Goal: Task Accomplishment & Management: Use online tool/utility

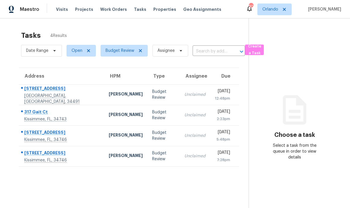
click at [180, 99] on td "Unclaimed" at bounding box center [195, 94] width 31 height 21
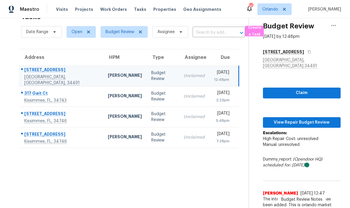
scroll to position [23, 0]
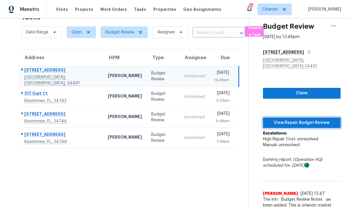
click at [244, 119] on span "View Repair Budget Review" at bounding box center [302, 122] width 68 height 7
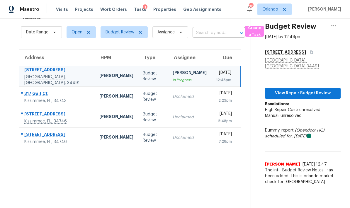
click at [168, 87] on td "Unclaimed" at bounding box center [189, 97] width 43 height 21
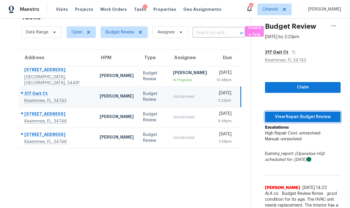
click at [244, 114] on span "View Repair Budget Review" at bounding box center [303, 117] width 66 height 7
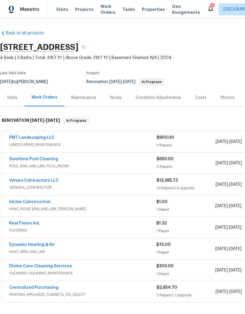
click at [43, 138] on link "PMT Landscaping LLC" at bounding box center [31, 138] width 45 height 4
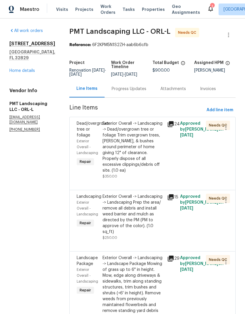
click at [137, 143] on div "Exterior Overall -> Landscaping -> Dead/overgrown tree or foliage Trim overgrow…" at bounding box center [132, 147] width 61 height 53
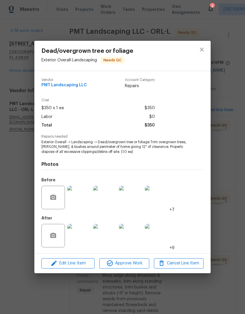
click at [77, 237] on img at bounding box center [78, 235] width 23 height 23
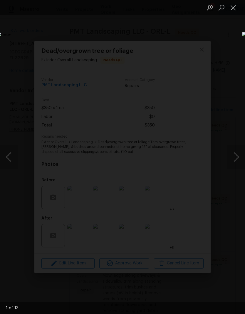
click at [238, 153] on button "Next image" at bounding box center [236, 156] width 18 height 23
click at [236, 154] on button "Next image" at bounding box center [236, 156] width 18 height 23
click at [234, 155] on button "Next image" at bounding box center [236, 156] width 18 height 23
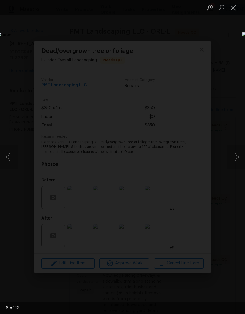
click at [233, 155] on button "Next image" at bounding box center [236, 156] width 18 height 23
click at [236, 154] on button "Next image" at bounding box center [236, 156] width 18 height 23
click at [236, 153] on button "Next image" at bounding box center [236, 156] width 18 height 23
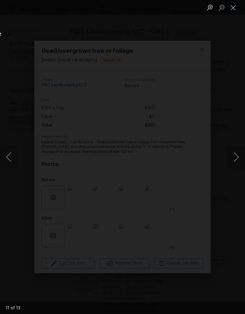
click at [235, 153] on button "Next image" at bounding box center [236, 156] width 18 height 23
click at [235, 154] on button "Next image" at bounding box center [236, 156] width 18 height 23
click at [235, 153] on button "Next image" at bounding box center [236, 156] width 18 height 23
click at [236, 152] on button "Next image" at bounding box center [236, 156] width 18 height 23
click at [236, 275] on div "Lightbox" at bounding box center [122, 157] width 245 height 314
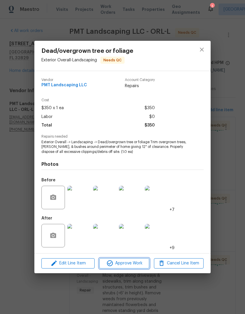
click at [136, 261] on span "Approve Work" at bounding box center [124, 263] width 46 height 7
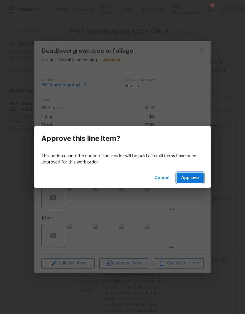
click at [188, 181] on span "Approve" at bounding box center [190, 177] width 18 height 7
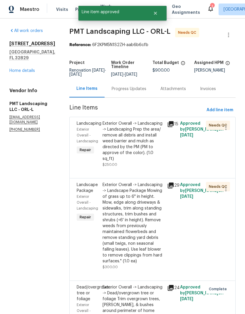
click at [143, 142] on div "Exterior Overall -> Landscaping -> Landscaping Prep the area/ remove all debris…" at bounding box center [132, 141] width 61 height 41
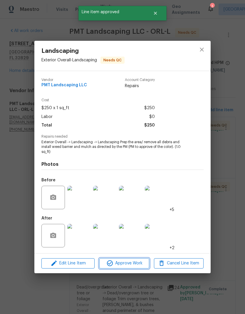
click at [136, 267] on span "Approve Work" at bounding box center [124, 263] width 46 height 7
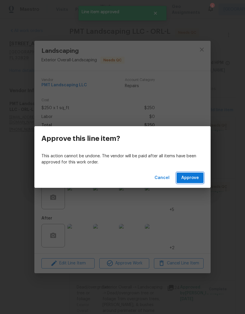
click at [194, 176] on span "Approve" at bounding box center [190, 177] width 18 height 7
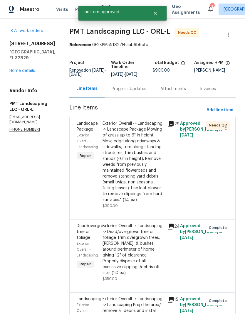
click at [144, 161] on div "Exterior Overall -> Landscaping -> Landscape Package Mowing of grass up to 6" i…" at bounding box center [132, 162] width 61 height 82
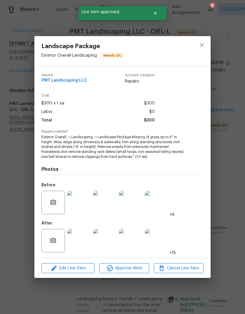
click at [84, 242] on img at bounding box center [78, 240] width 23 height 23
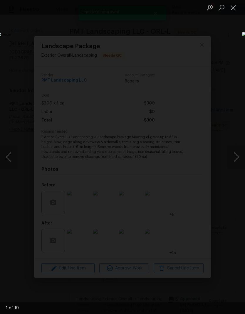
click at [235, 158] on button "Next image" at bounding box center [236, 156] width 18 height 23
click at [235, 157] on button "Next image" at bounding box center [236, 156] width 18 height 23
click at [235, 156] on button "Next image" at bounding box center [236, 156] width 18 height 23
click at [235, 155] on button "Next image" at bounding box center [236, 156] width 18 height 23
click at [233, 157] on button "Next image" at bounding box center [236, 156] width 18 height 23
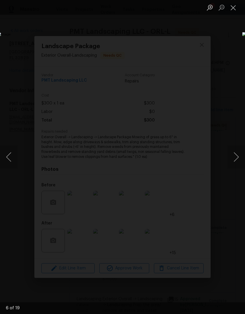
click at [233, 154] on button "Next image" at bounding box center [236, 156] width 18 height 23
click at [239, 158] on button "Next image" at bounding box center [236, 156] width 18 height 23
click at [237, 158] on button "Next image" at bounding box center [236, 156] width 18 height 23
click at [228, 56] on div "Lightbox" at bounding box center [122, 157] width 245 height 314
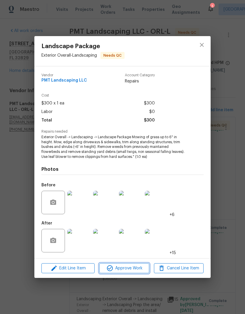
click at [140, 266] on span "Approve Work" at bounding box center [124, 268] width 46 height 7
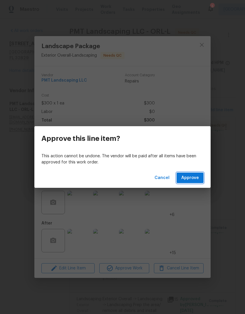
click at [199, 176] on button "Approve" at bounding box center [189, 177] width 27 height 11
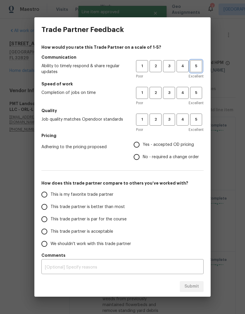
click at [197, 70] on button "5" at bounding box center [196, 66] width 12 height 12
click at [199, 94] on span "5" at bounding box center [195, 92] width 11 height 7
click at [199, 116] on span "5" at bounding box center [195, 119] width 11 height 7
click at [135, 148] on input "Yes - accepted OD pricing" at bounding box center [136, 144] width 12 height 12
radio input "true"
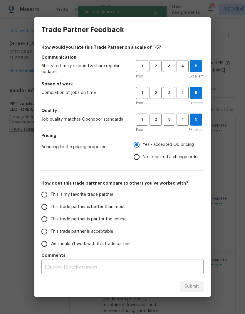
click at [97, 193] on span "This is my favorite trade partner" at bounding box center [81, 195] width 63 height 6
click at [50, 193] on input "This is my favorite trade partner" at bounding box center [44, 194] width 12 height 12
click at [199, 283] on button "Submit" at bounding box center [192, 286] width 24 height 11
radio input "true"
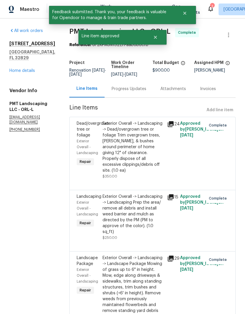
click at [23, 72] on link "Home details" at bounding box center [22, 71] width 26 height 4
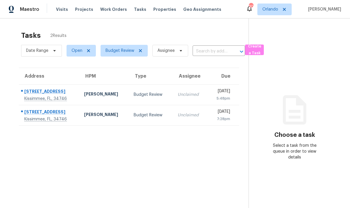
click at [141, 96] on div "Budget Review" at bounding box center [151, 95] width 34 height 6
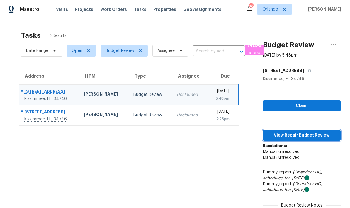
click at [318, 133] on span "View Repair Budget Review" at bounding box center [302, 135] width 68 height 7
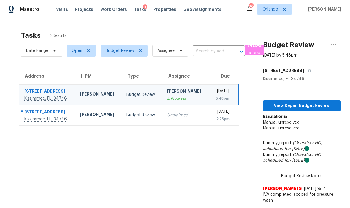
click at [162, 114] on td "Unclaimed" at bounding box center [185, 115] width 46 height 21
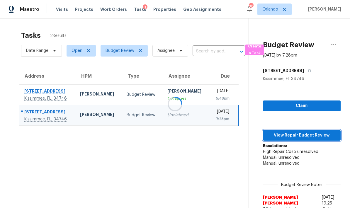
click at [301, 137] on span "View Repair Budget Review" at bounding box center [302, 135] width 68 height 7
